Goal: Navigation & Orientation: Find specific page/section

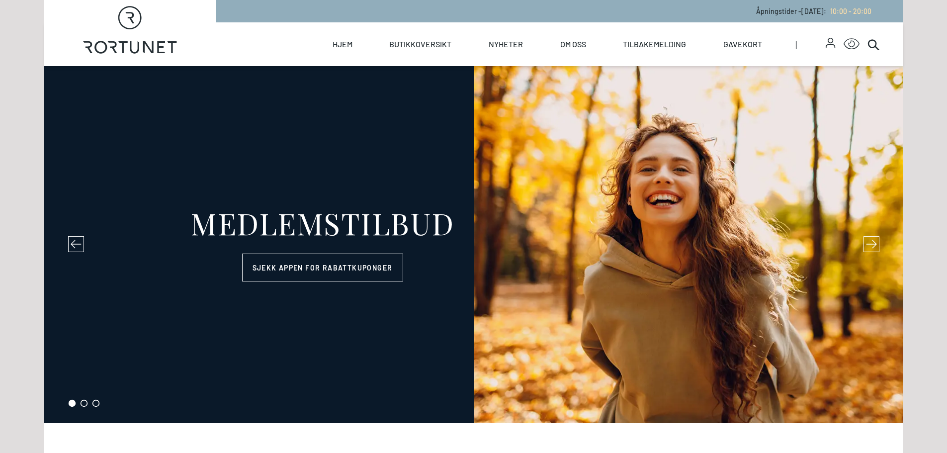
select select "NO"
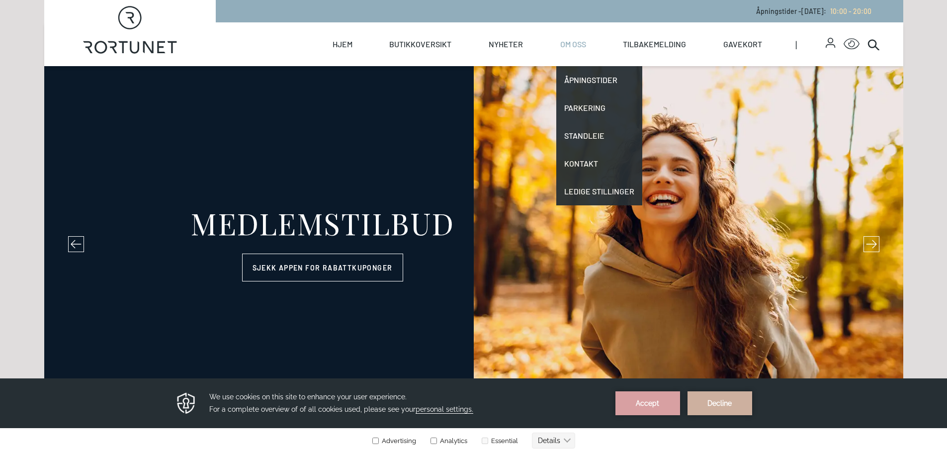
click at [574, 55] on link "Om oss" at bounding box center [573, 44] width 26 height 44
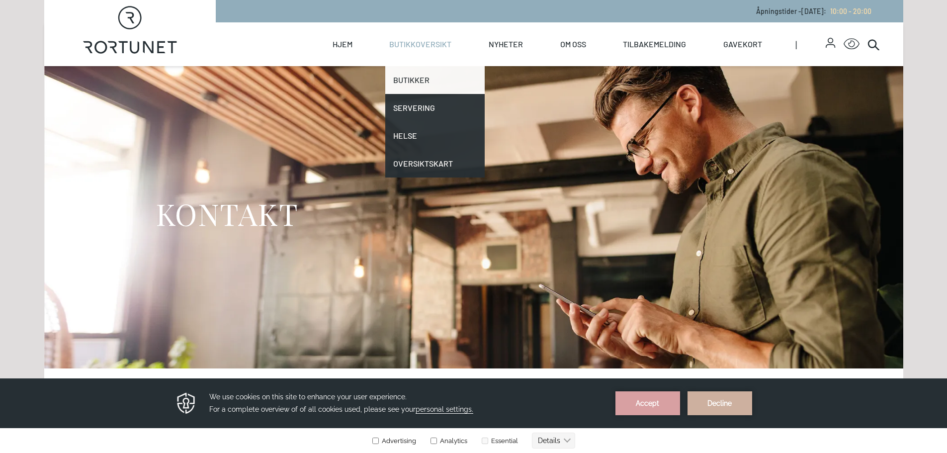
click at [418, 75] on link "Butikker" at bounding box center [434, 80] width 99 height 28
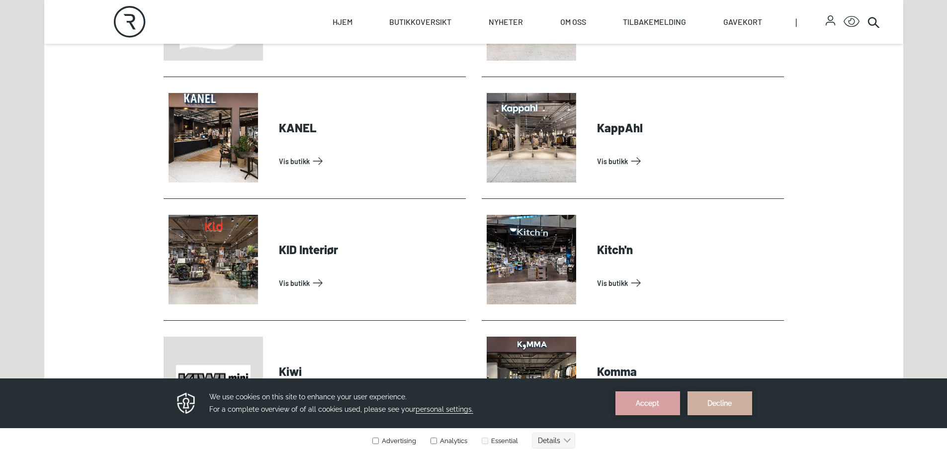
scroll to position [1340, 0]
